Goal: Download file/media

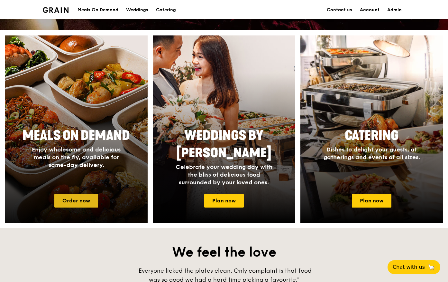
click at [79, 201] on link "Order now" at bounding box center [76, 201] width 44 height 14
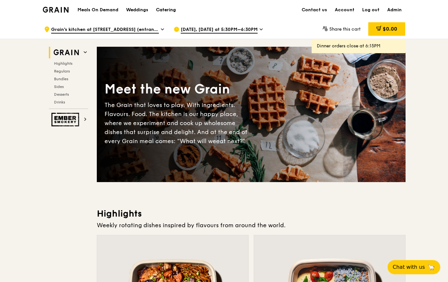
click at [164, 10] on div "Catering" at bounding box center [166, 9] width 20 height 19
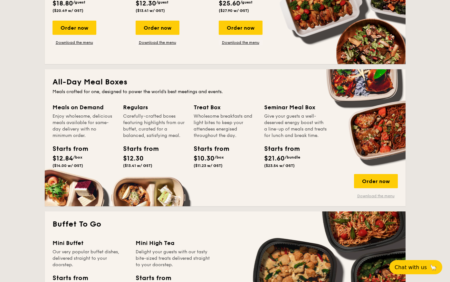
click at [379, 197] on link "Download the menu" at bounding box center [376, 195] width 44 height 5
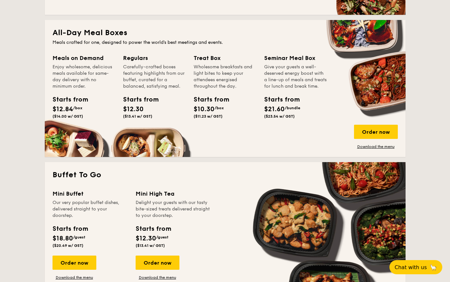
scroll to position [427, 0]
